Goal: Navigation & Orientation: Find specific page/section

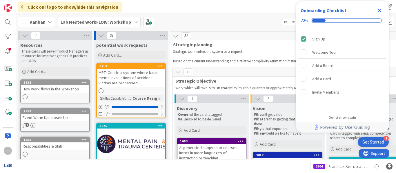
click at [379, 10] on icon "Close Checklist" at bounding box center [379, 11] width 4 height 4
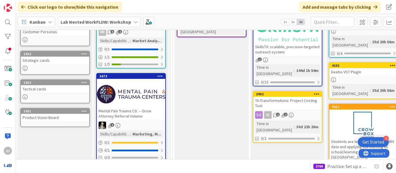
scroll to position [460, 668]
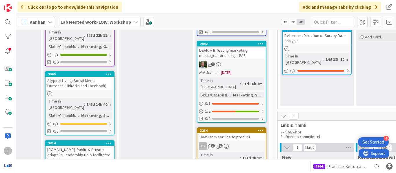
click at [232, 129] on div "3284" at bounding box center [233, 131] width 66 height 4
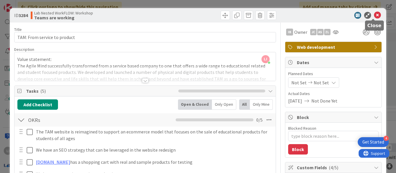
click at [375, 15] on icon at bounding box center [377, 15] width 7 height 7
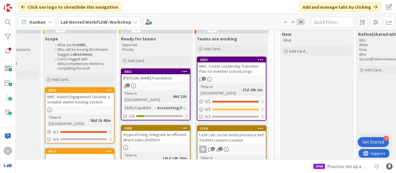
scroll to position [74, 668]
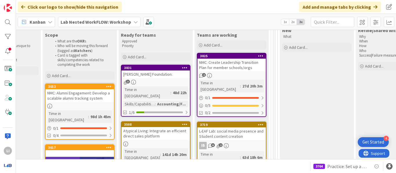
click at [155, 70] on div "3831" at bounding box center [155, 67] width 68 height 5
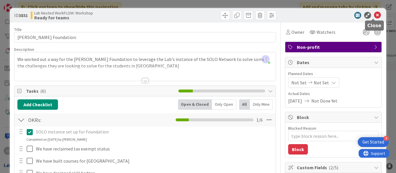
click at [375, 12] on icon at bounding box center [377, 15] width 7 height 7
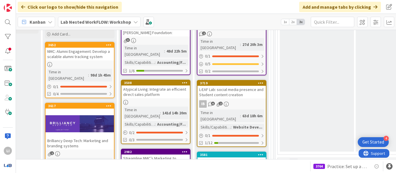
scroll to position [116, 668]
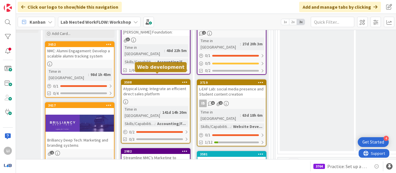
click at [161, 81] on div "3508" at bounding box center [157, 83] width 66 height 4
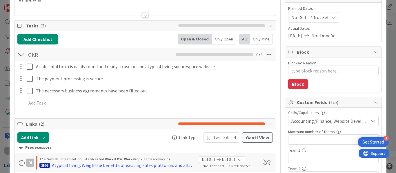
scroll to position [67, 0]
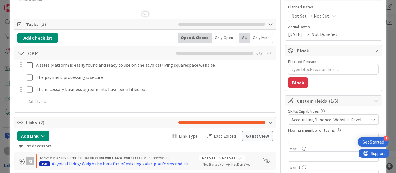
click at [370, 121] on icon at bounding box center [372, 120] width 5 height 5
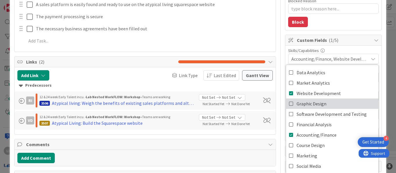
scroll to position [127, 0]
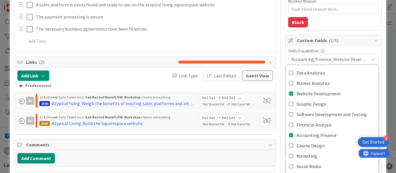
click at [370, 61] on icon at bounding box center [372, 59] width 5 height 5
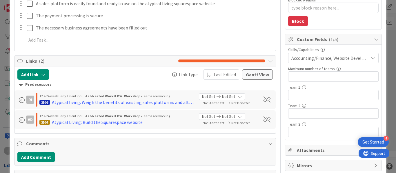
scroll to position [128, 0]
click at [109, 123] on div "Atypical Living: Build the Squarespace website" at bounding box center [97, 122] width 91 height 7
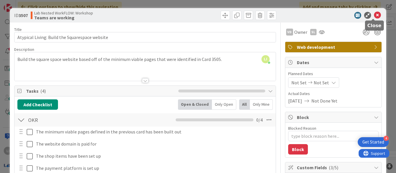
click at [374, 15] on icon at bounding box center [377, 15] width 7 height 7
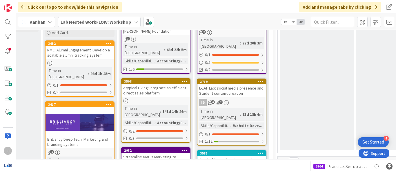
scroll to position [120, 668]
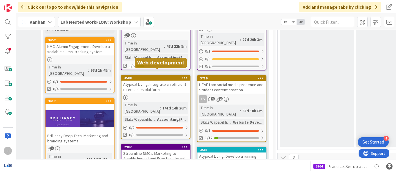
click at [144, 76] on div "3508" at bounding box center [157, 78] width 66 height 4
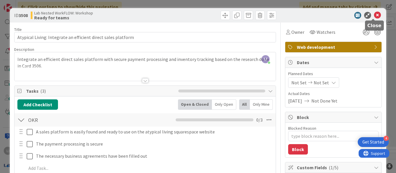
click at [374, 15] on icon at bounding box center [377, 15] width 7 height 7
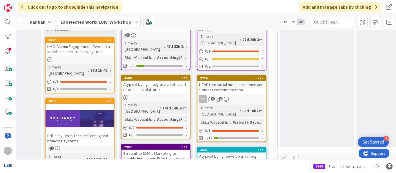
scroll to position [586, 668]
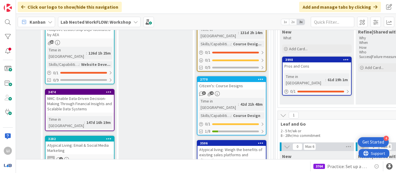
click at [235, 146] on div "Atypical living: Weigh the benefits of existing sales platforms and alternatives" at bounding box center [231, 155] width 68 height 18
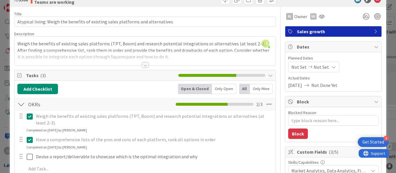
scroll to position [8, 0]
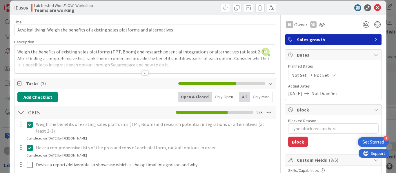
click at [139, 71] on div at bounding box center [144, 66] width 261 height 15
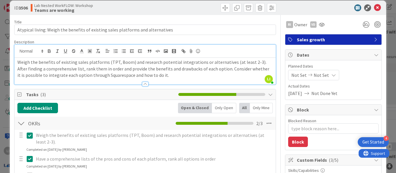
click at [341, 40] on span "Sales growth" at bounding box center [334, 39] width 74 height 7
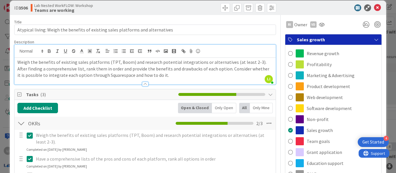
click at [341, 40] on span "Sales growth" at bounding box center [334, 39] width 74 height 7
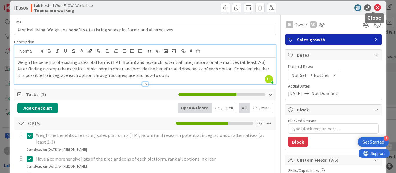
click at [374, 8] on icon at bounding box center [377, 7] width 7 height 7
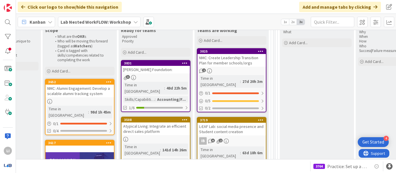
scroll to position [78, 668]
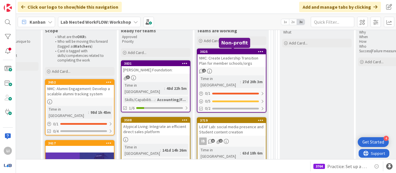
click at [228, 52] on div "3825" at bounding box center [233, 52] width 66 height 4
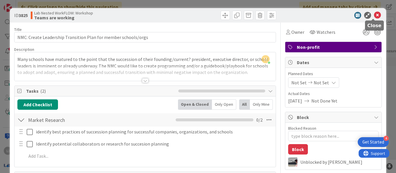
click at [374, 16] on icon at bounding box center [377, 15] width 7 height 7
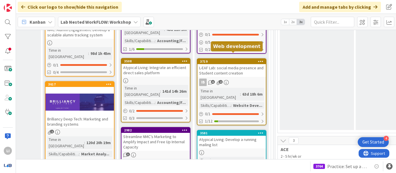
click at [235, 60] on div "3719" at bounding box center [233, 62] width 66 height 4
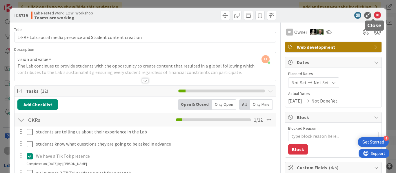
click at [374, 17] on icon at bounding box center [377, 15] width 7 height 7
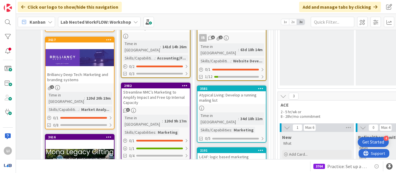
click at [238, 92] on div "Atypical Living: Develop a running mailing list" at bounding box center [231, 98] width 68 height 13
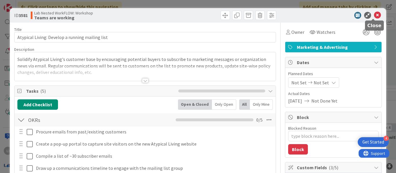
click at [374, 14] on icon at bounding box center [377, 15] width 7 height 7
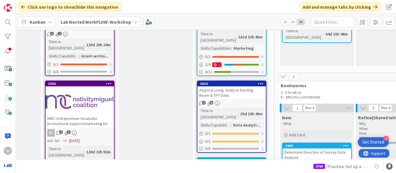
scroll to position [344, 668]
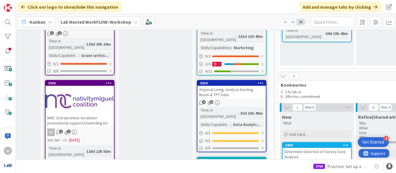
click at [239, 86] on div "Atypical Living: Analyze Existing Boom & TPT Data" at bounding box center [231, 92] width 68 height 13
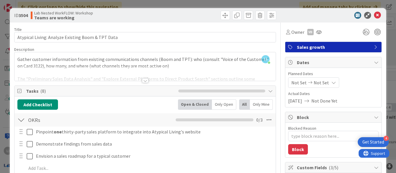
click at [143, 78] on div at bounding box center [144, 73] width 261 height 15
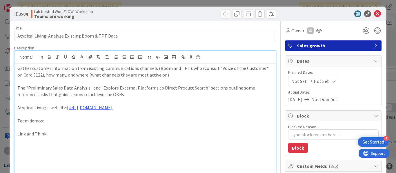
scroll to position [1, 0]
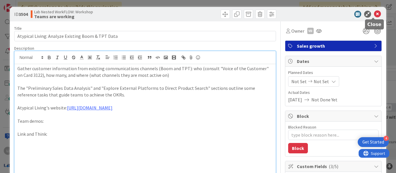
click at [374, 16] on icon at bounding box center [377, 14] width 7 height 7
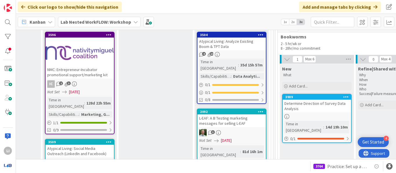
click at [244, 109] on div "2092" at bounding box center [231, 111] width 68 height 5
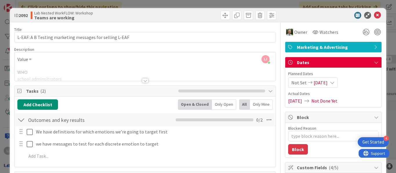
click at [145, 80] on div at bounding box center [145, 80] width 6 height 5
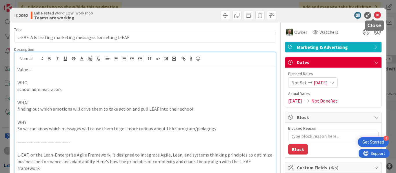
click at [374, 17] on icon at bounding box center [377, 15] width 7 height 7
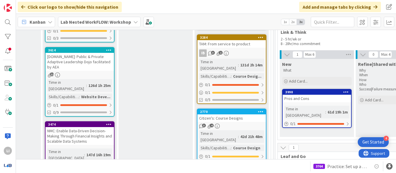
scroll to position [554, 668]
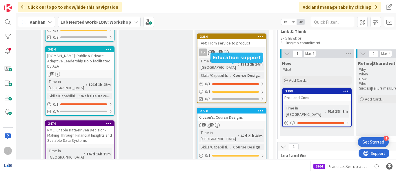
click at [242, 109] on div "2770" at bounding box center [233, 111] width 66 height 4
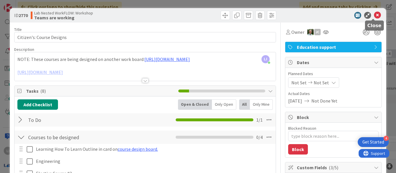
click at [374, 13] on icon at bounding box center [377, 15] width 7 height 7
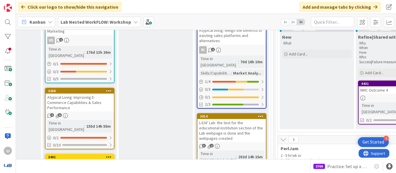
scroll to position [706, 668]
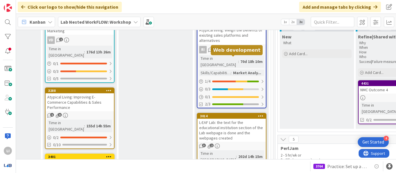
click at [234, 114] on div "3014" at bounding box center [233, 116] width 66 height 4
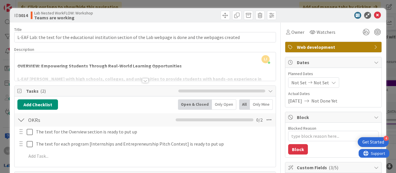
click at [143, 82] on div at bounding box center [145, 80] width 6 height 5
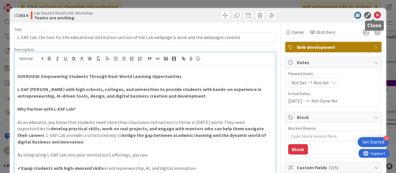
click at [374, 13] on icon at bounding box center [377, 15] width 7 height 7
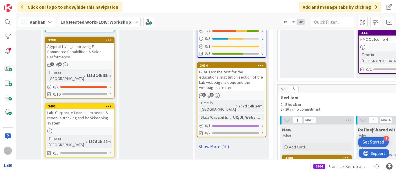
click at [213, 142] on link "Show More (10)" at bounding box center [232, 146] width 70 height 9
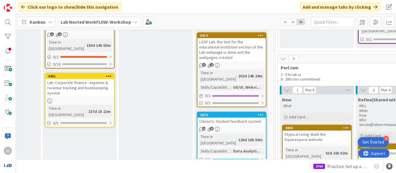
scroll to position [785, 668]
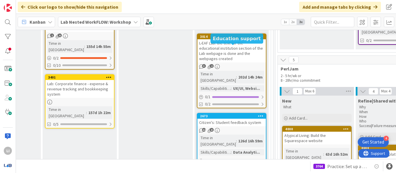
click at [227, 114] on div "2673" at bounding box center [233, 116] width 66 height 4
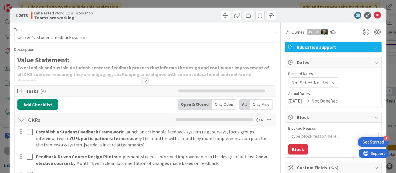
click at [142, 78] on div at bounding box center [145, 80] width 6 height 5
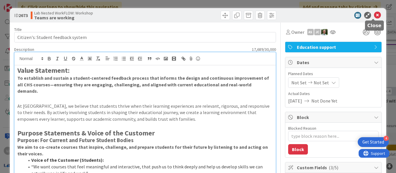
click at [374, 14] on icon at bounding box center [377, 15] width 7 height 7
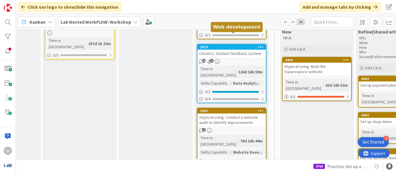
click at [244, 109] on div "3505" at bounding box center [233, 111] width 66 height 4
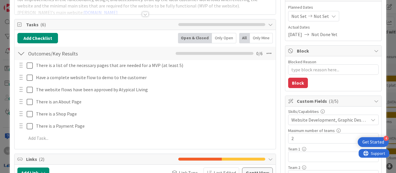
scroll to position [67, 0]
click at [370, 119] on icon at bounding box center [372, 120] width 5 height 5
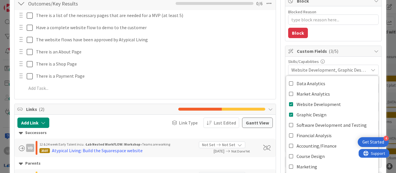
scroll to position [118, 0]
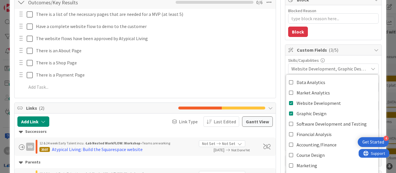
click at [360, 67] on span "Website Development, Graphic Design" at bounding box center [329, 68] width 77 height 7
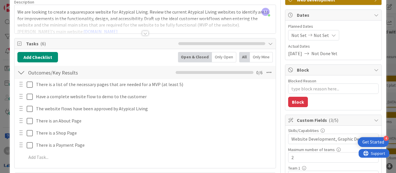
scroll to position [47, 0]
click at [142, 33] on div at bounding box center [145, 33] width 6 height 5
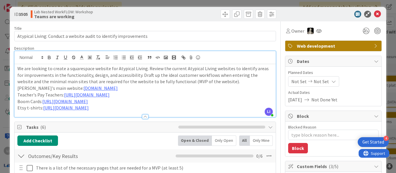
scroll to position [0, 0]
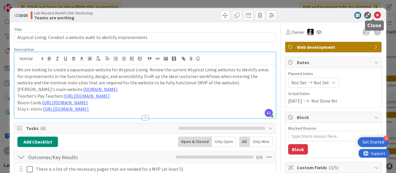
click at [374, 15] on icon at bounding box center [377, 15] width 7 height 7
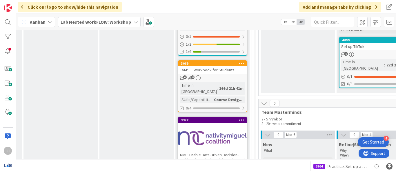
scroll to position [1149, 687]
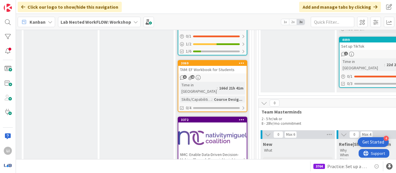
click at [221, 125] on div at bounding box center [212, 138] width 68 height 26
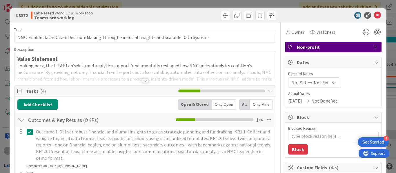
type textarea "x"
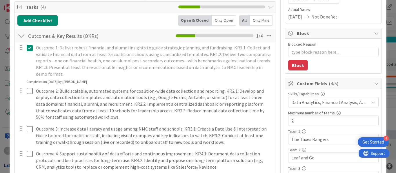
scroll to position [86, 0]
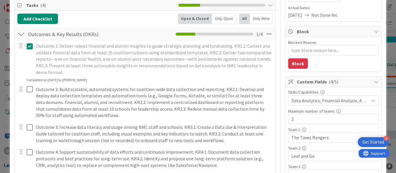
click at [343, 100] on span "Data Analytics, Financial Analysis, Accounting/Finance" at bounding box center [329, 100] width 77 height 7
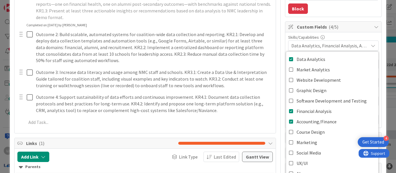
scroll to position [142, 0]
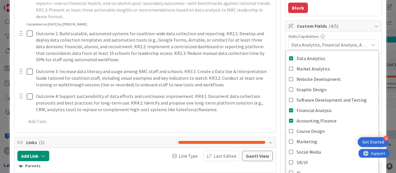
click at [335, 45] on span "Data Analytics, Financial Analysis, Accounting/Finance" at bounding box center [329, 44] width 77 height 7
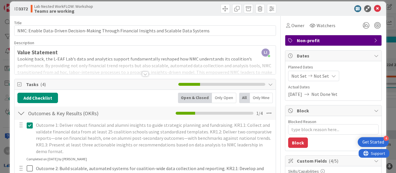
scroll to position [0, 0]
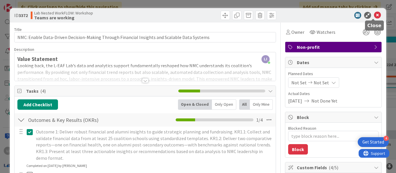
click at [374, 16] on icon at bounding box center [377, 15] width 7 height 7
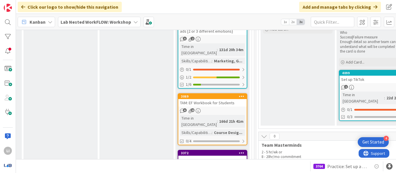
scroll to position [1116, 687]
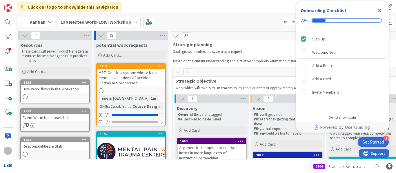
click at [380, 11] on icon "Close Checklist" at bounding box center [379, 11] width 4 height 4
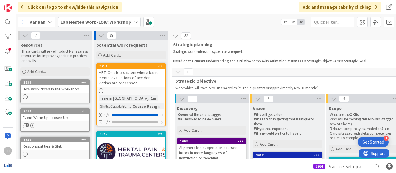
click at [87, 27] on div "Lab Nested WorkFLOW: Workshop" at bounding box center [99, 22] width 83 height 10
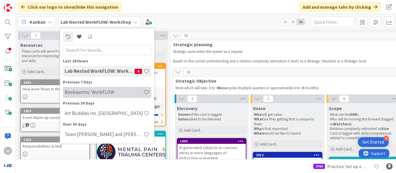
click at [96, 93] on h4 "Bookworms' WorkFLOW" at bounding box center [104, 92] width 79 height 6
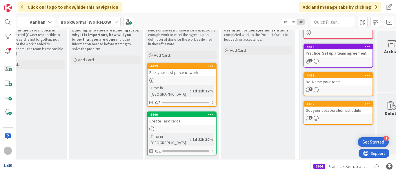
scroll to position [94, 182]
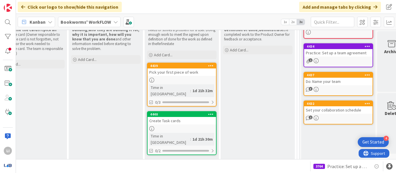
click at [185, 70] on div "Pick your first piece of work" at bounding box center [181, 73] width 68 height 8
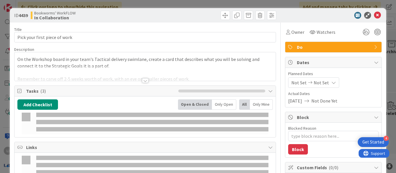
type textarea "x"
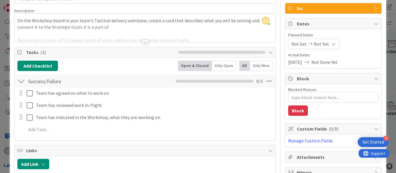
scroll to position [37, 0]
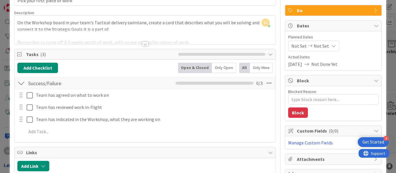
click at [142, 44] on div at bounding box center [145, 44] width 6 height 5
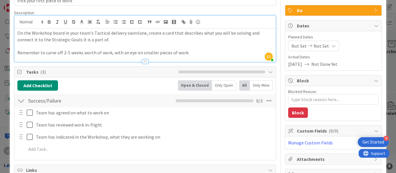
click at [187, 52] on p "Remember to carve off 2-5 weeks worth of work, with an eye on smaller pieces of…" at bounding box center [144, 53] width 255 height 7
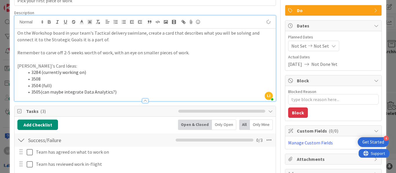
click at [259, 8] on div "Title 29 / 128 Pick your first piece of work Description LI Lesley Iazzag joine…" at bounding box center [145, 133] width 262 height 295
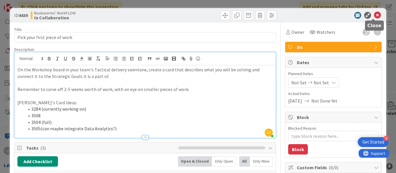
click at [374, 17] on icon at bounding box center [377, 15] width 7 height 7
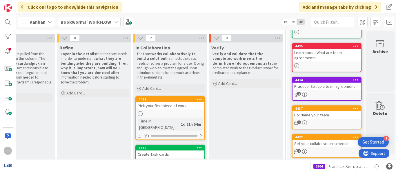
scroll to position [65, 194]
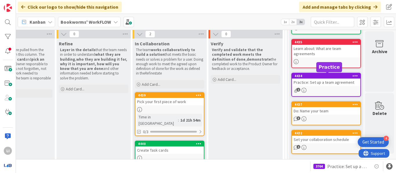
click at [326, 75] on div "4434" at bounding box center [327, 76] width 66 height 4
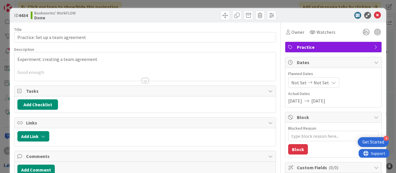
click at [142, 79] on div at bounding box center [145, 80] width 6 height 5
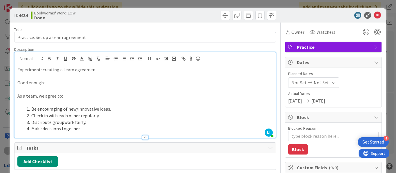
click at [147, 21] on div "ID 4434 Bookworms' WorkFLOW Done" at bounding box center [198, 15] width 376 height 14
click at [159, 16] on div at bounding box center [211, 15] width 129 height 9
click at [156, 23] on div "Title 33 / 128 Practice: Set up a team agreement Description LI Lesley Iazzag j…" at bounding box center [145, 137] width 262 height 229
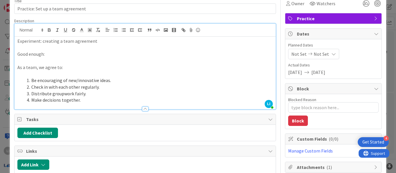
scroll to position [28, 0]
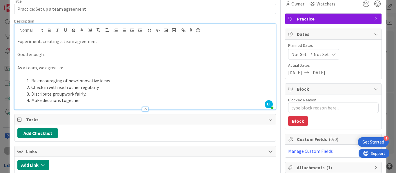
click at [41, 74] on p at bounding box center [144, 74] width 255 height 7
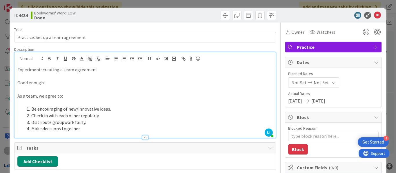
click at [291, 18] on div at bounding box center [330, 15] width 103 height 7
click at [374, 15] on icon at bounding box center [377, 15] width 7 height 7
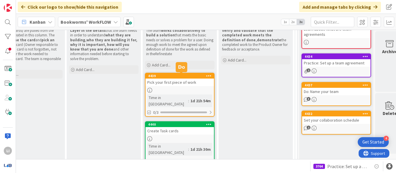
click at [152, 76] on div "4439" at bounding box center [181, 76] width 66 height 4
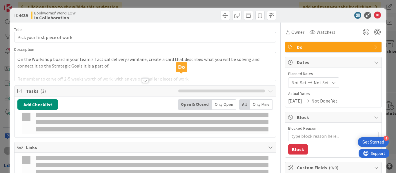
type textarea "x"
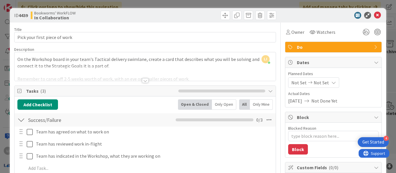
click at [144, 80] on div at bounding box center [145, 80] width 6 height 5
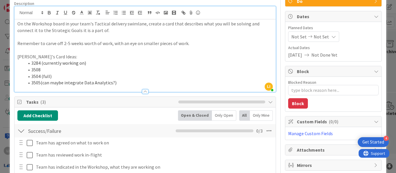
scroll to position [47, 0]
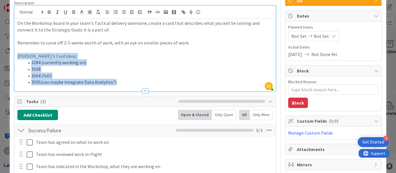
drag, startPoint x: 118, startPoint y: 82, endPoint x: 5, endPoint y: 57, distance: 116.5
click at [5, 57] on div "ID 4439 Bookworms' WorkFLOW In Collaboration Title 29 / 128 Pick your first pie…" at bounding box center [198, 86] width 396 height 173
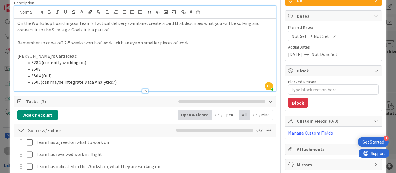
click at [50, 2] on div "Description" at bounding box center [145, 2] width 262 height 5
drag, startPoint x: 32, startPoint y: 63, endPoint x: 87, endPoint y: 65, distance: 55.4
click at [87, 65] on li "3284 (currently working on)" at bounding box center [148, 62] width 248 height 7
click at [89, 64] on li "3284 (currently working on)" at bounding box center [148, 62] width 248 height 7
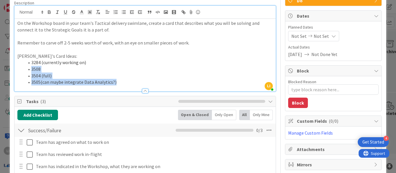
drag, startPoint x: 32, startPoint y: 70, endPoint x: 116, endPoint y: 83, distance: 85.3
click at [116, 83] on ol "3284 (currently working on) 3508 3504 (full) 3505(can maybe integrate Data Anal…" at bounding box center [144, 72] width 255 height 26
click at [116, 83] on li "3505(can maybe integrate Data Analytics?)" at bounding box center [148, 82] width 248 height 7
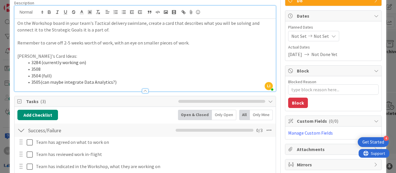
click at [12, 54] on div "ID 4439 Bookworms' WorkFLOW In Collaboration Title 29 / 128 Pick your first pie…" at bounding box center [198, 118] width 376 height 314
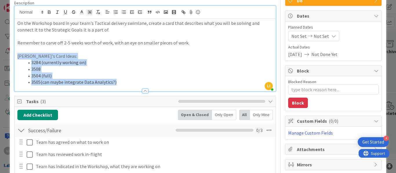
drag, startPoint x: 118, startPoint y: 81, endPoint x: 6, endPoint y: 56, distance: 114.1
click at [6, 56] on div "ID 4439 Bookworms' WorkFLOW In Collaboration Title 29 / 128 Pick your first pie…" at bounding box center [198, 86] width 396 height 173
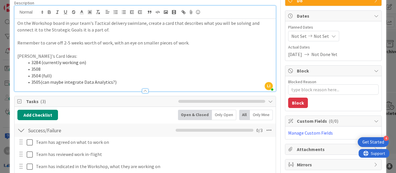
click at [11, 7] on div "ID 4439 Bookworms' WorkFLOW In Collaboration Title 29 / 128 Pick your first pie…" at bounding box center [198, 118] width 376 height 314
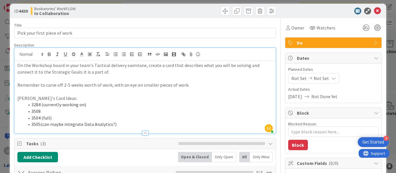
scroll to position [4, 0]
click at [75, 22] on div "Title 29 / 128 Pick your first piece of work Description LI Lesley Iazzag just …" at bounding box center [145, 166] width 262 height 295
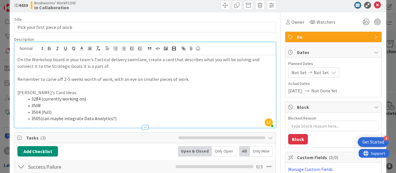
scroll to position [0, 0]
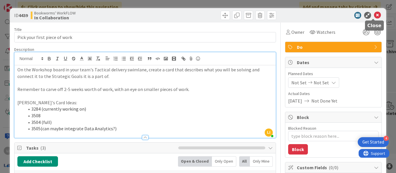
click at [374, 14] on icon at bounding box center [377, 15] width 7 height 7
